Goal: Task Accomplishment & Management: Complete application form

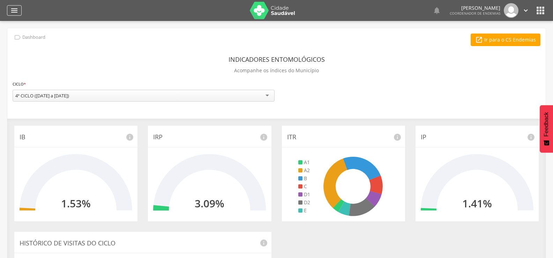
click at [14, 8] on icon "" at bounding box center [14, 10] width 8 height 8
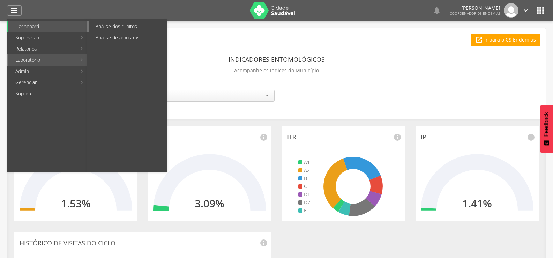
click at [113, 26] on link "Análise dos tubitos" at bounding box center [128, 26] width 79 height 11
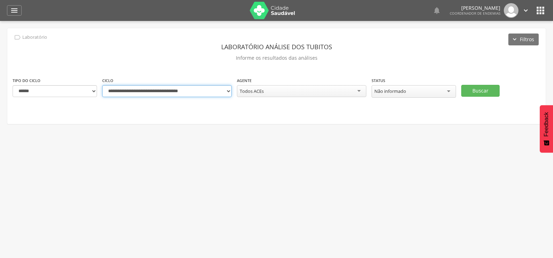
click at [229, 91] on select "**********" at bounding box center [166, 91] width 129 height 12
select select "**********"
click at [102, 85] on select "**********" at bounding box center [166, 91] width 129 height 12
click at [484, 87] on button "Buscar" at bounding box center [480, 91] width 38 height 12
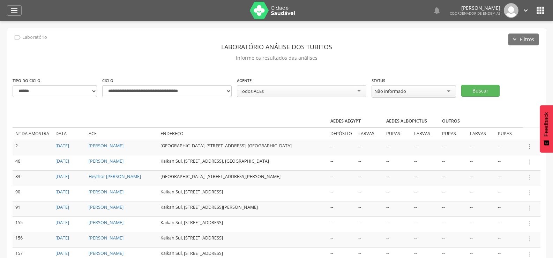
click at [530, 144] on icon "" at bounding box center [530, 147] width 8 height 8
click at [503, 133] on link "Informar resultado" at bounding box center [505, 134] width 55 height 9
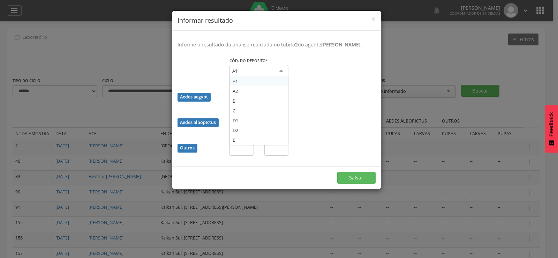
click at [266, 76] on div "A1" at bounding box center [259, 71] width 59 height 13
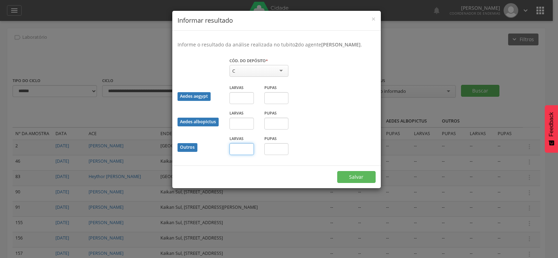
click at [244, 153] on input "text" at bounding box center [242, 149] width 24 height 12
type input "*"
click at [277, 155] on input "text" at bounding box center [276, 149] width 24 height 12
type input "*"
click at [354, 181] on button "Salvar" at bounding box center [356, 177] width 38 height 12
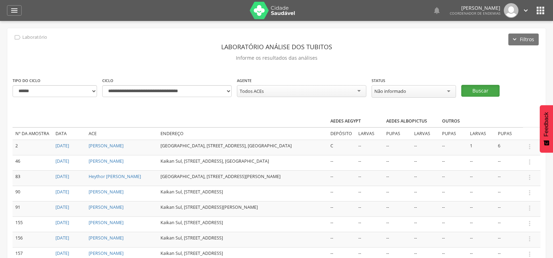
click at [476, 88] on button "Buscar" at bounding box center [480, 91] width 38 height 12
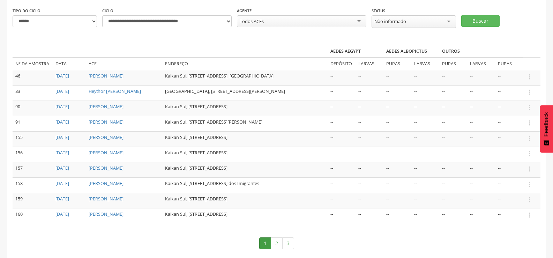
scroll to position [96, 0]
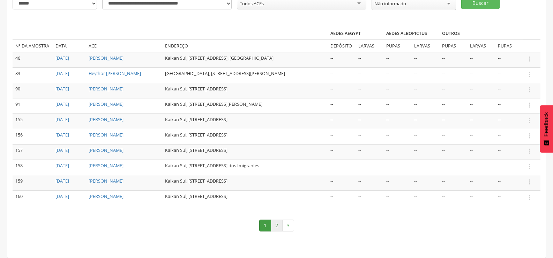
click at [276, 222] on link "2" at bounding box center [277, 225] width 12 height 12
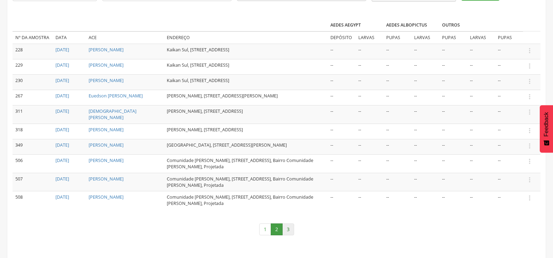
click at [287, 233] on link "3" at bounding box center [288, 229] width 12 height 12
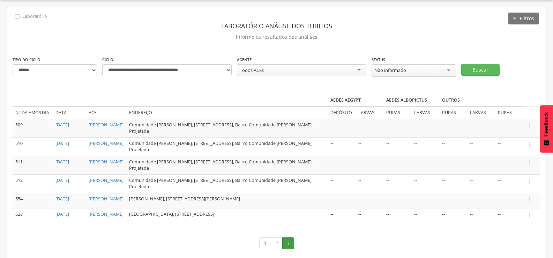
scroll to position [41, 0]
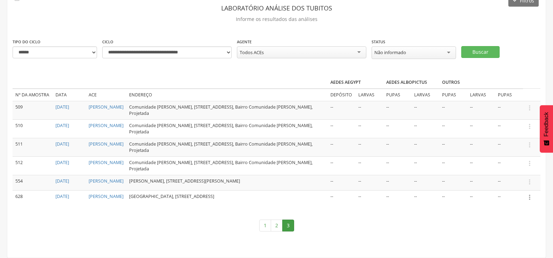
click at [529, 197] on icon "" at bounding box center [530, 197] width 8 height 8
click at [521, 185] on link "Informar resultado" at bounding box center [505, 185] width 55 height 9
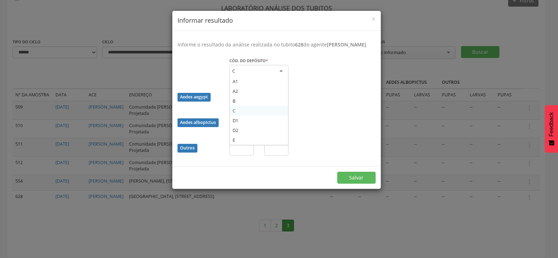
click at [258, 76] on div "C" at bounding box center [259, 71] width 59 height 13
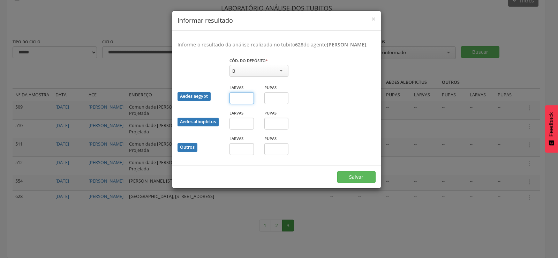
click at [235, 104] on input "text" at bounding box center [242, 98] width 24 height 12
type input "*"
click at [337, 171] on button "Salvar" at bounding box center [356, 177] width 38 height 12
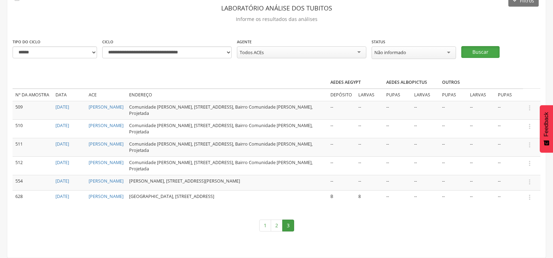
click at [471, 46] on button "Buscar" at bounding box center [480, 52] width 38 height 12
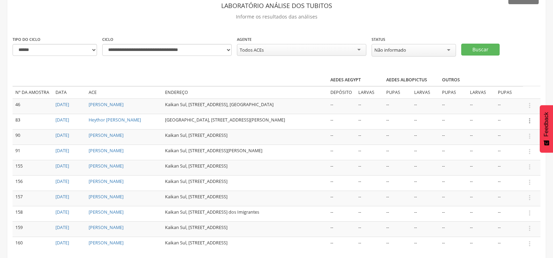
click at [529, 122] on icon "" at bounding box center [530, 121] width 8 height 8
click at [507, 110] on link "Informar resultado" at bounding box center [505, 109] width 55 height 9
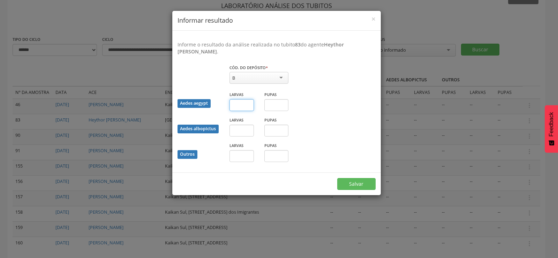
click at [242, 107] on input "text" at bounding box center [242, 105] width 24 height 12
type input "**"
click at [350, 185] on button "Salvar" at bounding box center [356, 184] width 38 height 12
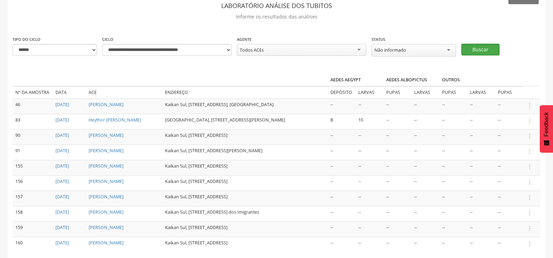
click at [480, 45] on button "Buscar" at bounding box center [480, 50] width 38 height 12
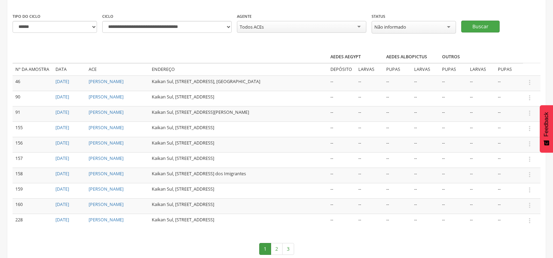
scroll to position [76, 0]
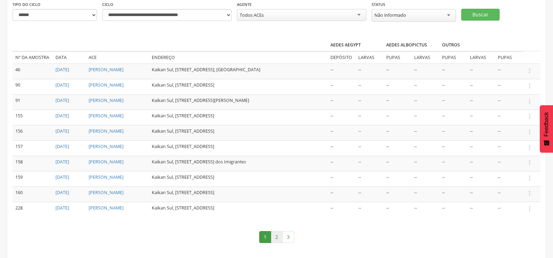
click at [275, 243] on link "2" at bounding box center [277, 237] width 12 height 12
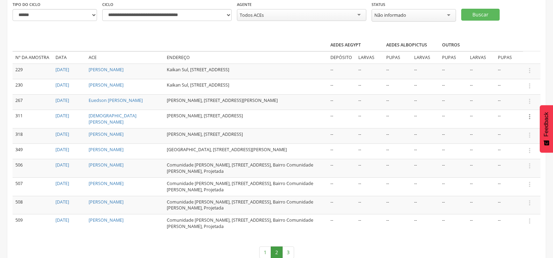
click at [528, 118] on icon "" at bounding box center [530, 117] width 8 height 8
click at [521, 109] on link "Informar resultado" at bounding box center [505, 104] width 55 height 9
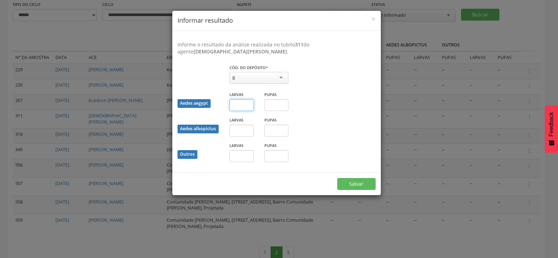
click at [240, 104] on input "text" at bounding box center [242, 105] width 24 height 12
type input "**"
click at [358, 182] on button "Salvar" at bounding box center [356, 184] width 38 height 12
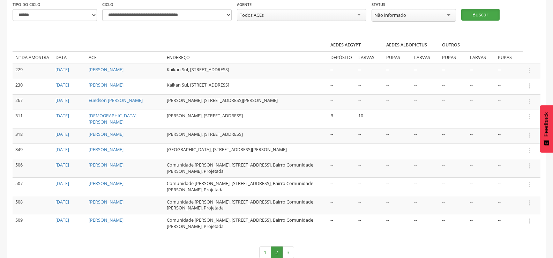
click at [489, 13] on button "Buscar" at bounding box center [480, 15] width 38 height 12
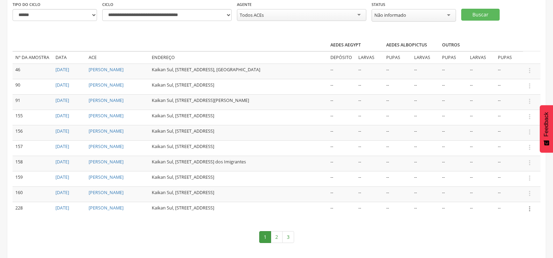
click at [530, 212] on icon "" at bounding box center [530, 209] width 8 height 8
click at [521, 201] on link "Informar resultado" at bounding box center [505, 197] width 55 height 9
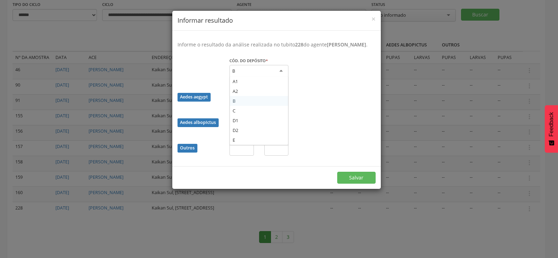
click at [262, 77] on div "B" at bounding box center [259, 71] width 59 height 13
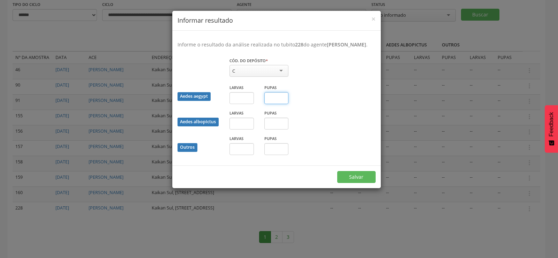
click at [272, 104] on input "text" at bounding box center [276, 98] width 24 height 12
type input "*"
click at [357, 181] on button "Salvar" at bounding box center [356, 177] width 38 height 12
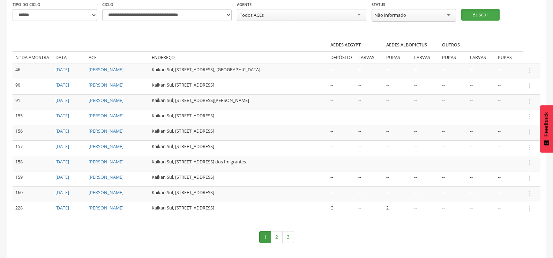
click at [479, 12] on button "Buscar" at bounding box center [480, 15] width 38 height 12
click at [529, 212] on icon "" at bounding box center [530, 209] width 8 height 8
click at [523, 201] on link "Informar resultado" at bounding box center [505, 197] width 55 height 9
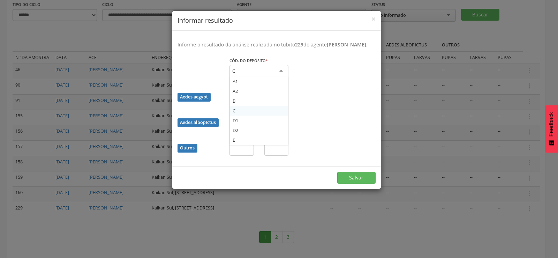
click at [270, 77] on div "C" at bounding box center [259, 71] width 59 height 13
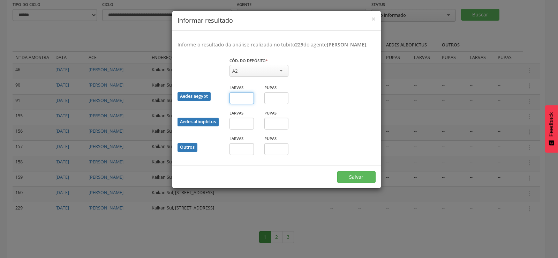
drag, startPoint x: 247, startPoint y: 105, endPoint x: 247, endPoint y: 111, distance: 5.2
click at [247, 104] on input "text" at bounding box center [242, 98] width 24 height 12
type input "**"
click at [355, 179] on button "Salvar" at bounding box center [356, 177] width 38 height 12
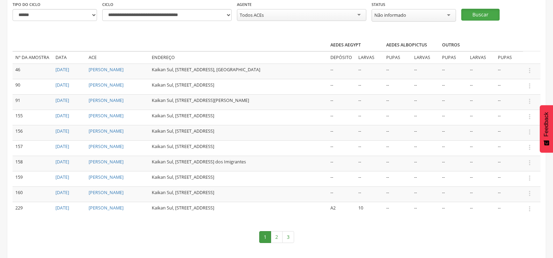
click at [476, 14] on button "Buscar" at bounding box center [480, 15] width 38 height 12
click at [530, 212] on icon "" at bounding box center [530, 209] width 8 height 8
click at [519, 201] on link "Informar resultado" at bounding box center [505, 197] width 55 height 9
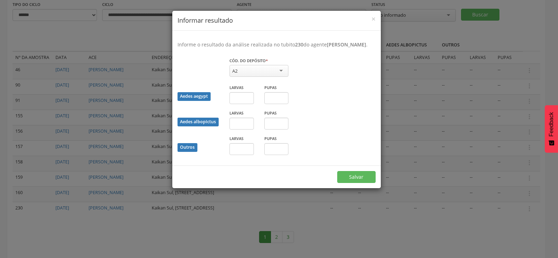
click at [270, 74] on div "A2" at bounding box center [259, 71] width 59 height 12
drag, startPoint x: 246, startPoint y: 106, endPoint x: 245, endPoint y: 118, distance: 11.6
click at [245, 118] on fieldset "Cód. do depósito * * E A1 A2 B C D1 D2 E Campo obrigatório Aedes aegypt Larvas …" at bounding box center [277, 108] width 198 height 103
type input "*"
click at [367, 181] on button "Salvar" at bounding box center [356, 177] width 38 height 12
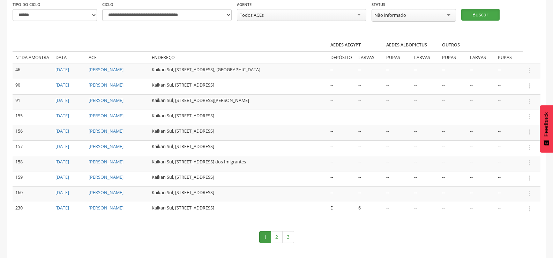
click at [474, 10] on button "Buscar" at bounding box center [480, 15] width 38 height 12
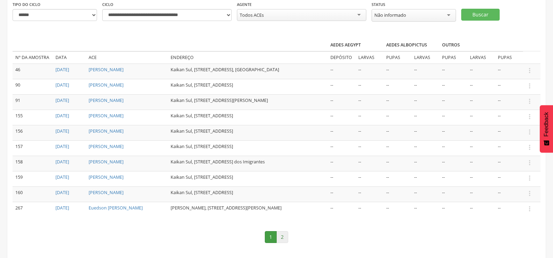
click at [282, 236] on link "2" at bounding box center [282, 237] width 12 height 12
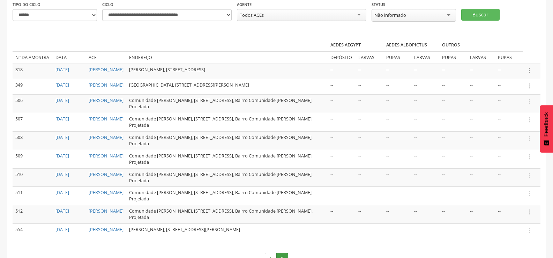
click at [529, 69] on icon "" at bounding box center [530, 71] width 8 height 8
click at [521, 55] on link "Informar resultado" at bounding box center [505, 58] width 55 height 9
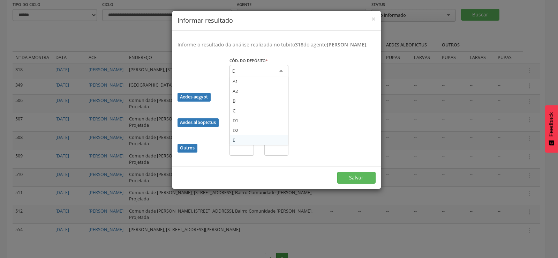
click at [264, 75] on div "E" at bounding box center [259, 71] width 59 height 13
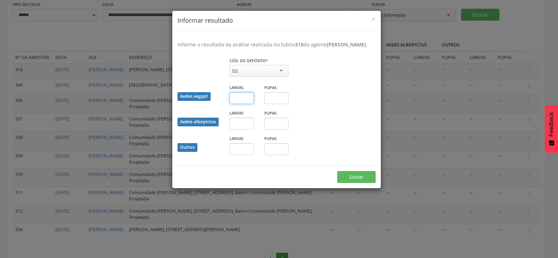
click at [239, 104] on input "text" at bounding box center [242, 98] width 24 height 12
type input "*"
click at [358, 180] on button "Salvar" at bounding box center [356, 177] width 38 height 12
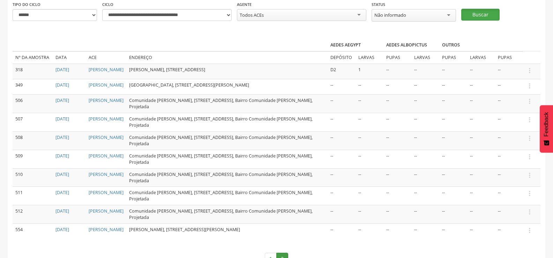
click at [479, 14] on button "Buscar" at bounding box center [480, 15] width 38 height 12
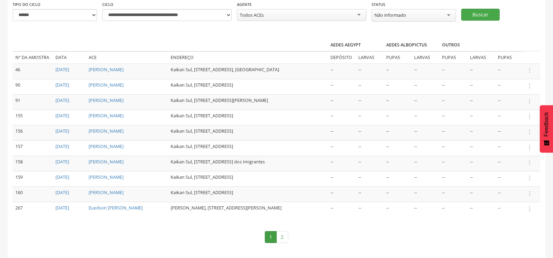
scroll to position [87, 0]
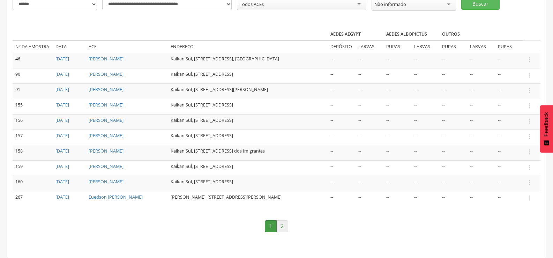
click at [284, 225] on link "2" at bounding box center [282, 226] width 12 height 12
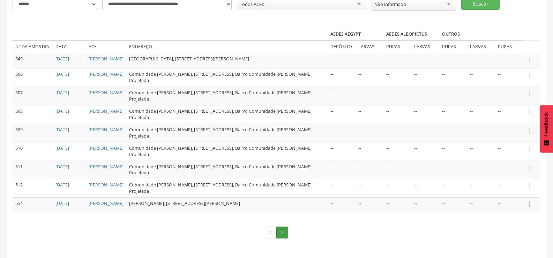
click at [529, 204] on icon "" at bounding box center [530, 204] width 8 height 8
click at [511, 190] on link "Informar resultado" at bounding box center [505, 192] width 55 height 9
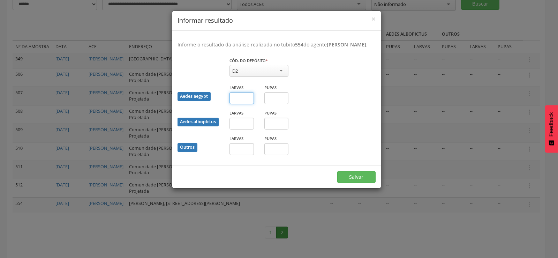
click at [245, 104] on input "text" at bounding box center [242, 98] width 24 height 12
type input "*"
click at [351, 182] on button "Salvar" at bounding box center [356, 177] width 38 height 12
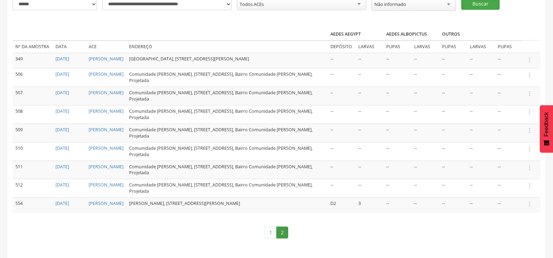
click at [474, 4] on button "Buscar" at bounding box center [480, 4] width 38 height 12
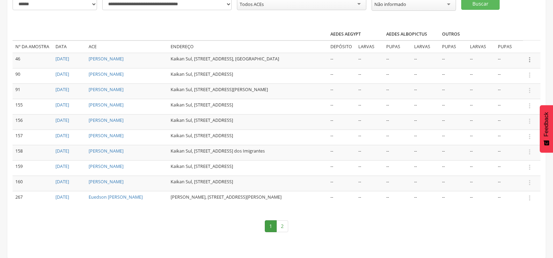
click at [529, 58] on icon "" at bounding box center [530, 60] width 8 height 8
click at [509, 45] on link "Informar resultado" at bounding box center [505, 48] width 55 height 9
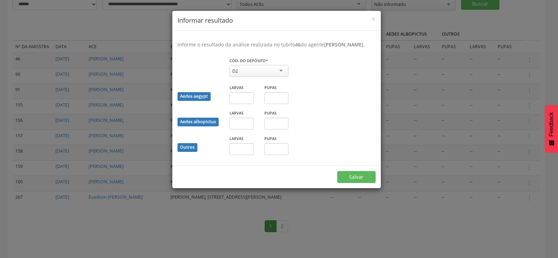
click at [255, 69] on div "D2" at bounding box center [259, 71] width 59 height 12
drag, startPoint x: 244, startPoint y: 97, endPoint x: 244, endPoint y: 104, distance: 6.6
click at [244, 98] on input "text" at bounding box center [242, 98] width 24 height 12
type input "*"
click at [352, 175] on button "Salvar" at bounding box center [356, 177] width 38 height 12
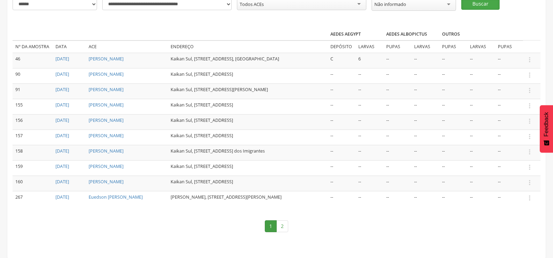
click at [486, 3] on button "Buscar" at bounding box center [480, 4] width 38 height 12
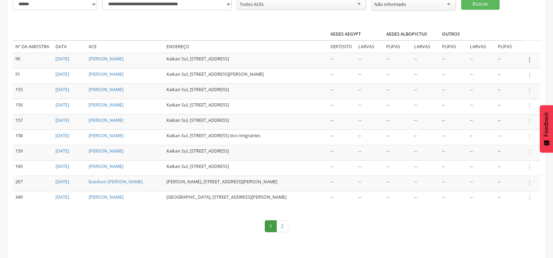
click at [527, 57] on icon "" at bounding box center [530, 60] width 8 height 8
click at [515, 45] on link "Informar resultado" at bounding box center [505, 48] width 55 height 9
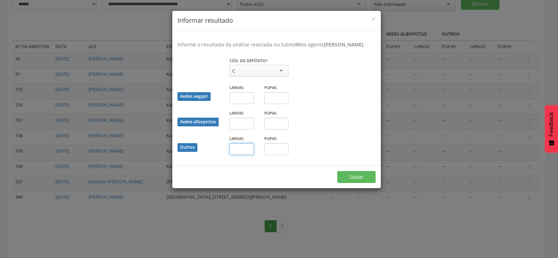
click at [240, 155] on input "text" at bounding box center [242, 149] width 24 height 12
type input "*"
click at [352, 182] on button "Salvar" at bounding box center [356, 177] width 38 height 12
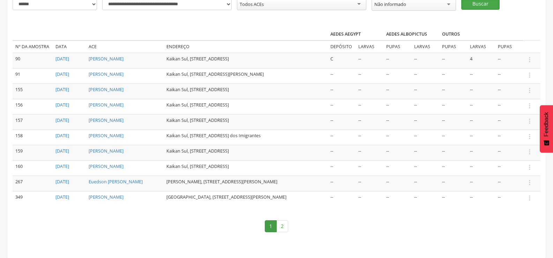
click at [481, 1] on button "Buscar" at bounding box center [480, 4] width 38 height 12
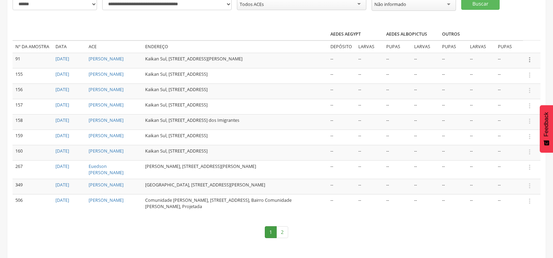
click at [529, 58] on icon "" at bounding box center [530, 60] width 8 height 8
click at [515, 47] on link "Informar resultado" at bounding box center [505, 48] width 55 height 9
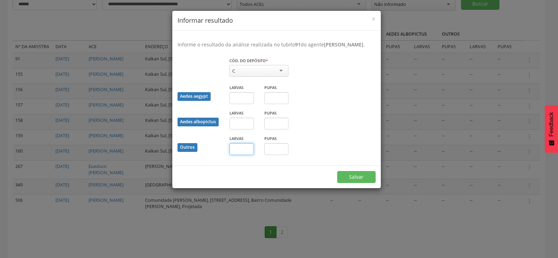
click at [242, 154] on input "text" at bounding box center [242, 149] width 24 height 12
type input "*"
click at [358, 183] on button "Salvar" at bounding box center [356, 177] width 38 height 12
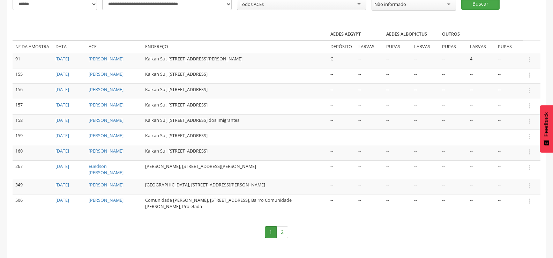
click at [485, 4] on button "Buscar" at bounding box center [480, 4] width 38 height 12
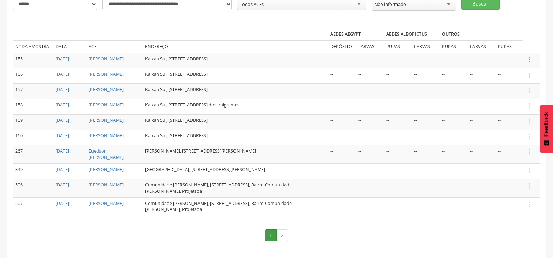
click at [529, 58] on icon "" at bounding box center [530, 60] width 8 height 8
click at [515, 44] on link "Informar resultado" at bounding box center [505, 48] width 55 height 9
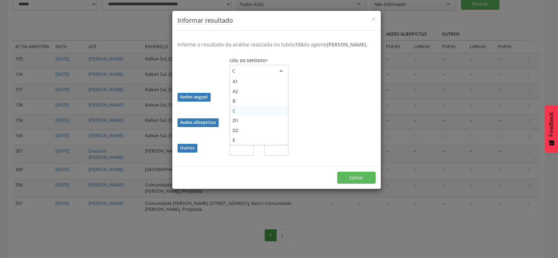
click at [268, 73] on div "C" at bounding box center [259, 71] width 59 height 13
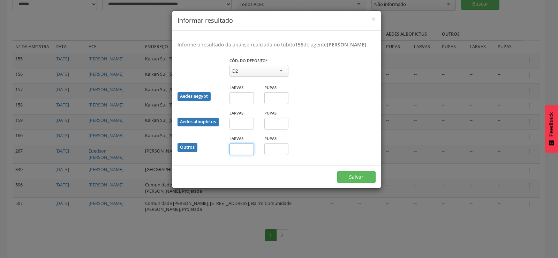
click at [241, 155] on input "text" at bounding box center [242, 149] width 24 height 12
type input "*"
drag, startPoint x: 273, startPoint y: 156, endPoint x: 271, endPoint y: 171, distance: 15.1
click at [271, 165] on div "Informe o resultado da análise realizada no tubito 155 do agente [PERSON_NAME] …" at bounding box center [276, 98] width 209 height 135
type input "*"
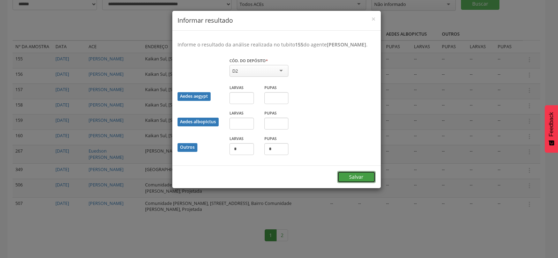
click at [345, 178] on button "Salvar" at bounding box center [356, 177] width 38 height 12
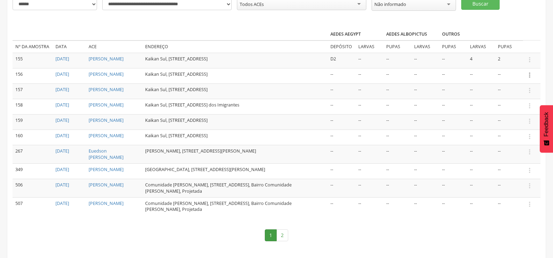
click at [530, 75] on icon "" at bounding box center [530, 75] width 8 height 8
click at [517, 66] on link "Informar resultado" at bounding box center [505, 63] width 55 height 9
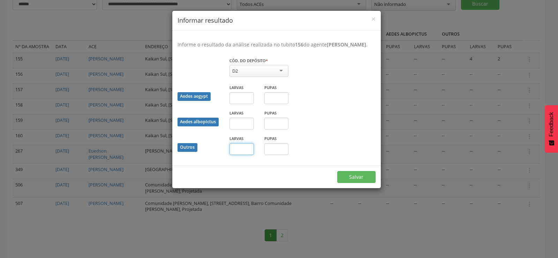
drag, startPoint x: 246, startPoint y: 155, endPoint x: 246, endPoint y: 162, distance: 6.3
click at [246, 155] on input "text" at bounding box center [242, 149] width 24 height 12
type input "*"
drag, startPoint x: 269, startPoint y: 159, endPoint x: 270, endPoint y: 175, distance: 16.4
click at [270, 175] on form "Informe o resultado da análise realizada no tubito 156 do agente [PERSON_NAME] …" at bounding box center [276, 109] width 209 height 157
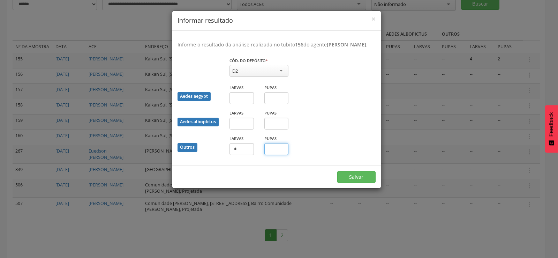
type input "*"
click at [369, 181] on button "Salvar" at bounding box center [356, 177] width 38 height 12
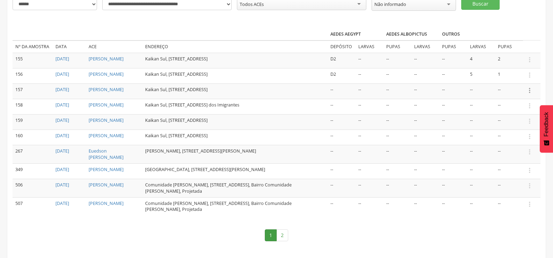
click at [530, 93] on icon "" at bounding box center [530, 91] width 8 height 8
click at [518, 82] on link "Informar resultado" at bounding box center [505, 78] width 55 height 9
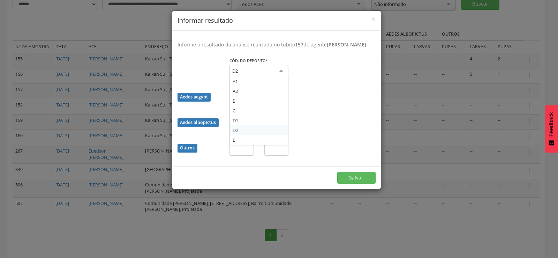
click at [256, 74] on div "D2" at bounding box center [259, 71] width 59 height 13
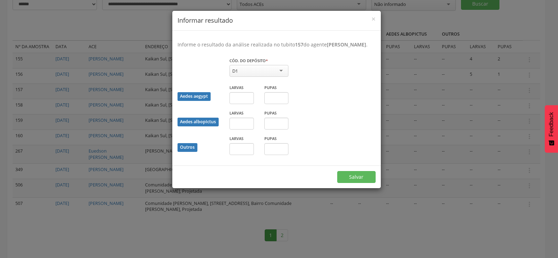
drag, startPoint x: 242, startPoint y: 126, endPoint x: 245, endPoint y: 114, distance: 11.5
click at [244, 155] on input "text" at bounding box center [242, 149] width 24 height 12
type input "*"
click at [337, 171] on button "Salvar" at bounding box center [356, 177] width 38 height 12
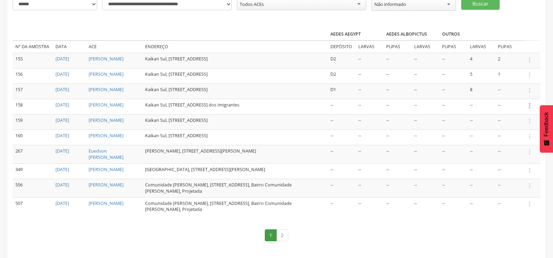
click at [530, 110] on icon "" at bounding box center [530, 106] width 8 height 8
click at [523, 98] on link "Informar resultado" at bounding box center [505, 94] width 55 height 9
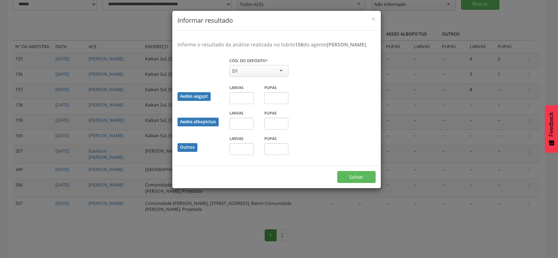
click at [397, 164] on div "× Informar resultado Informe o resultado da análise realizada no tubito 158 do …" at bounding box center [279, 129] width 558 height 258
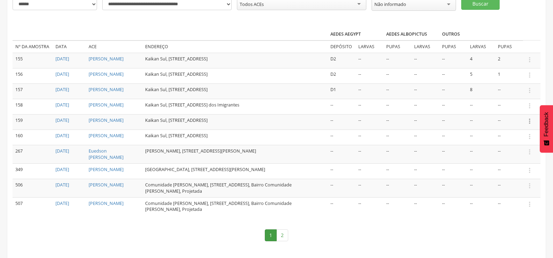
click at [529, 125] on icon "" at bounding box center [530, 121] width 8 height 8
click at [513, 114] on link "Informar resultado" at bounding box center [505, 109] width 55 height 9
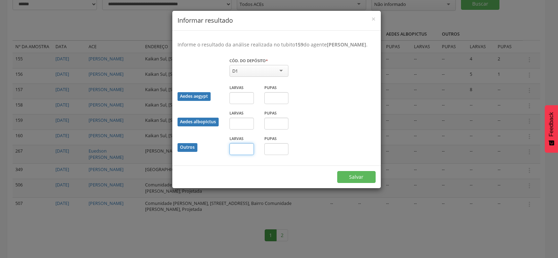
click at [236, 155] on input "text" at bounding box center [242, 149] width 24 height 12
type input "*"
click at [337, 171] on button "Salvar" at bounding box center [356, 177] width 38 height 12
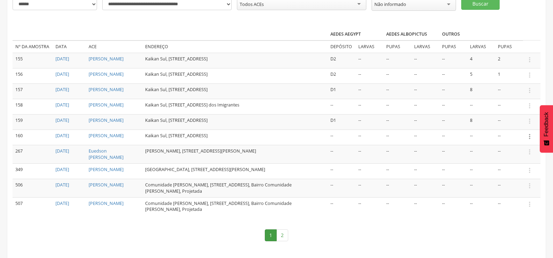
click at [530, 140] on icon "" at bounding box center [530, 137] width 8 height 8
click at [517, 129] on link "Informar resultado" at bounding box center [505, 124] width 55 height 9
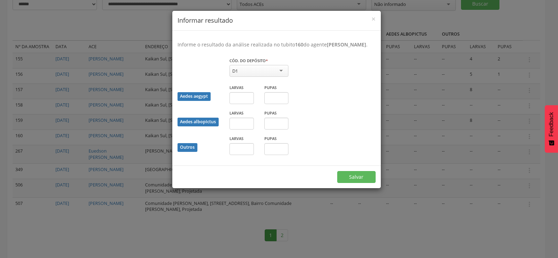
click at [261, 75] on div "D1" at bounding box center [259, 71] width 59 height 12
click at [243, 104] on input "text" at bounding box center [242, 98] width 24 height 12
type input "*"
drag, startPoint x: 280, startPoint y: 104, endPoint x: 278, endPoint y: 111, distance: 7.3
click at [279, 104] on input "text" at bounding box center [276, 98] width 24 height 12
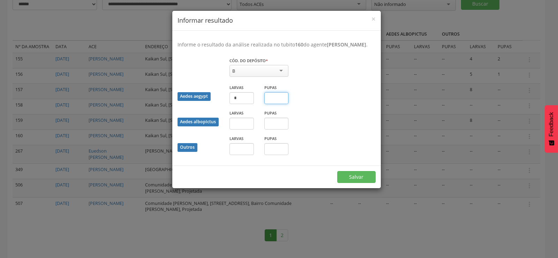
type input "*"
click at [354, 181] on button "Salvar" at bounding box center [356, 177] width 38 height 12
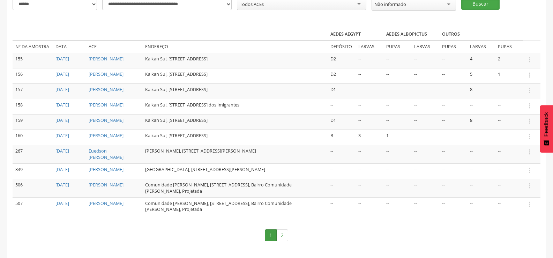
click at [489, 2] on button "Buscar" at bounding box center [480, 4] width 38 height 12
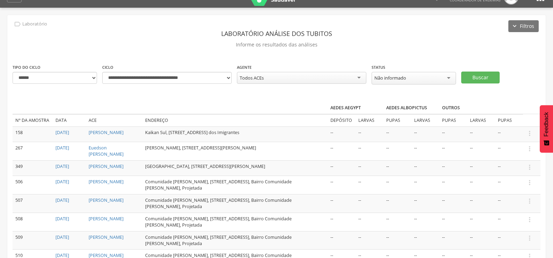
scroll to position [0, 0]
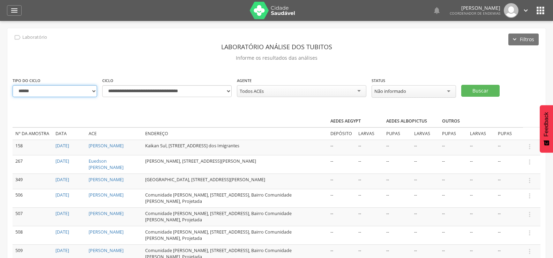
click at [88, 90] on select "**********" at bounding box center [55, 91] width 84 height 12
select select "*"
click at [13, 85] on select "**********" at bounding box center [55, 91] width 84 height 12
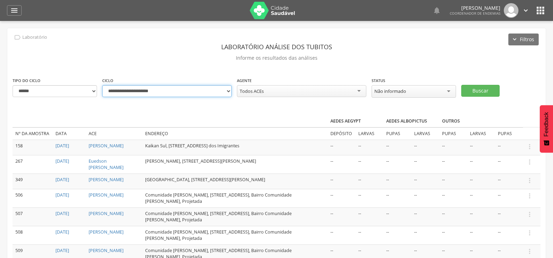
click at [231, 91] on select "**********" at bounding box center [166, 91] width 129 height 12
select select "**********"
click at [102, 85] on select "**********" at bounding box center [166, 91] width 129 height 12
click at [472, 87] on button "Buscar" at bounding box center [480, 91] width 38 height 12
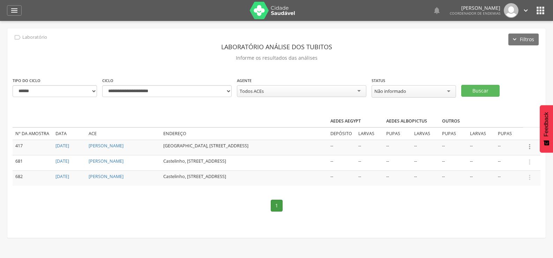
click at [530, 146] on icon "" at bounding box center [530, 147] width 8 height 8
click at [518, 132] on link "Informar resultado" at bounding box center [505, 134] width 55 height 9
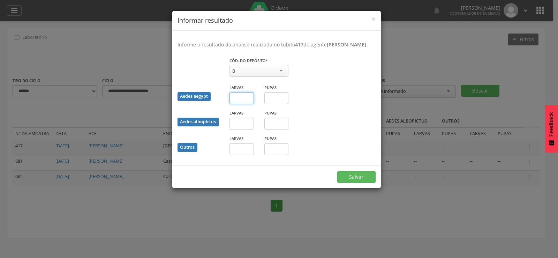
click at [245, 97] on input "text" at bounding box center [242, 98] width 24 height 12
type input "*"
click at [272, 97] on input "text" at bounding box center [276, 98] width 24 height 12
type input "*"
click at [347, 173] on button "Salvar" at bounding box center [356, 177] width 38 height 12
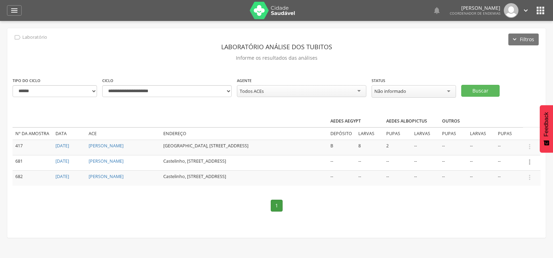
click at [529, 158] on icon "" at bounding box center [530, 162] width 8 height 8
click at [518, 147] on link "Informar resultado" at bounding box center [505, 150] width 55 height 9
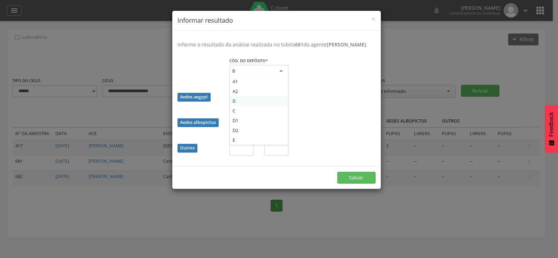
click at [253, 73] on div "B" at bounding box center [259, 71] width 59 height 13
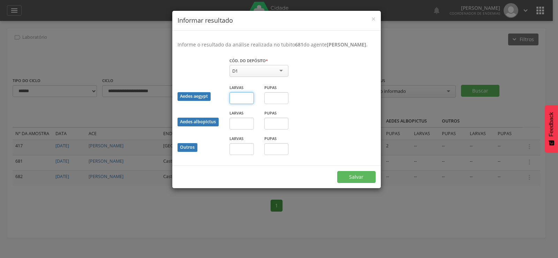
click at [246, 104] on input "text" at bounding box center [242, 98] width 24 height 12
type input "*"
click at [354, 183] on button "Salvar" at bounding box center [356, 177] width 38 height 12
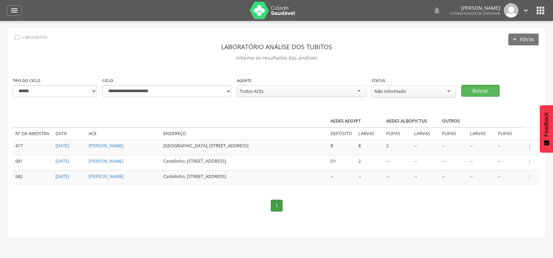
click at [477, 90] on button "Buscar" at bounding box center [480, 91] width 38 height 12
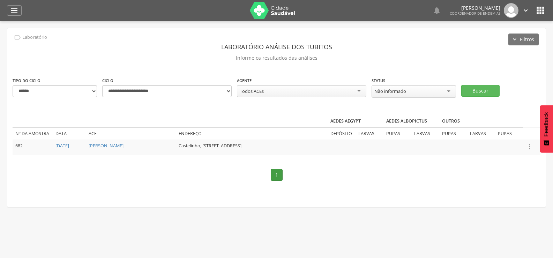
click at [530, 145] on icon "" at bounding box center [530, 147] width 8 height 8
click at [521, 134] on link "Informar resultado" at bounding box center [505, 134] width 55 height 9
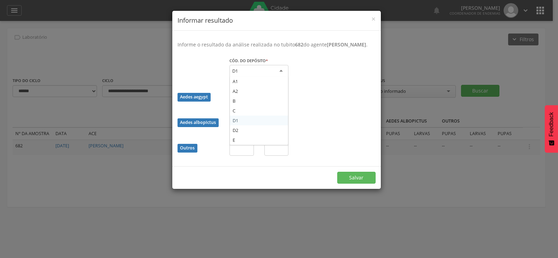
click at [263, 74] on div "D1" at bounding box center [259, 71] width 59 height 13
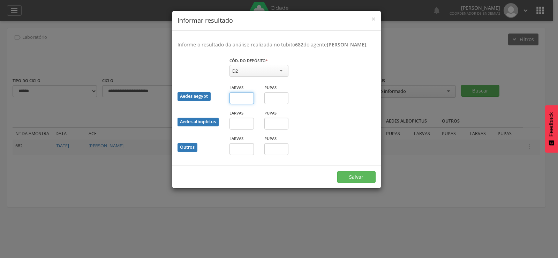
click at [246, 104] on input "text" at bounding box center [242, 98] width 24 height 12
type input "*"
click at [353, 182] on button "Salvar" at bounding box center [356, 177] width 38 height 12
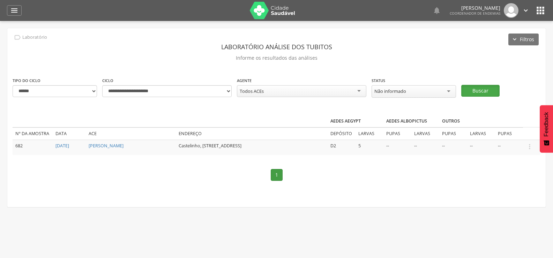
click at [484, 88] on button "Buscar" at bounding box center [480, 91] width 38 height 12
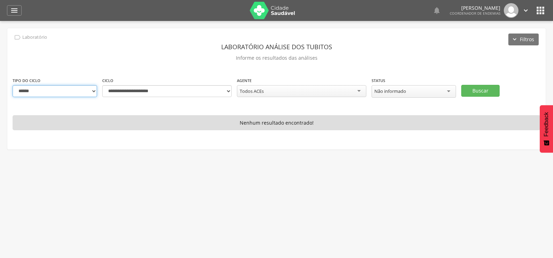
click at [85, 92] on select "**********" at bounding box center [55, 91] width 84 height 12
select select "*"
click at [13, 85] on select "**********" at bounding box center [55, 91] width 84 height 12
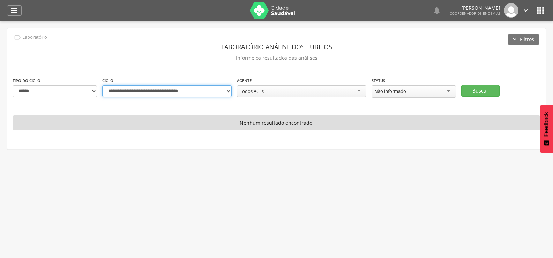
click at [226, 92] on select "**********" at bounding box center [166, 91] width 129 height 12
select select "**********"
click at [102, 85] on select "**********" at bounding box center [166, 91] width 129 height 12
click at [481, 86] on button "Buscar" at bounding box center [480, 91] width 38 height 12
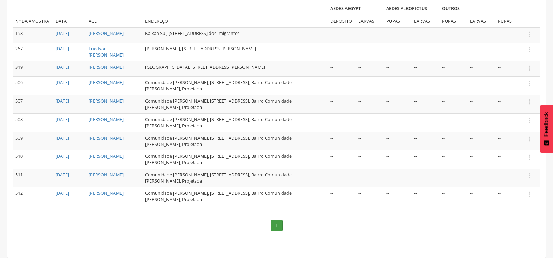
scroll to position [118, 0]
